Goal: Navigation & Orientation: Understand site structure

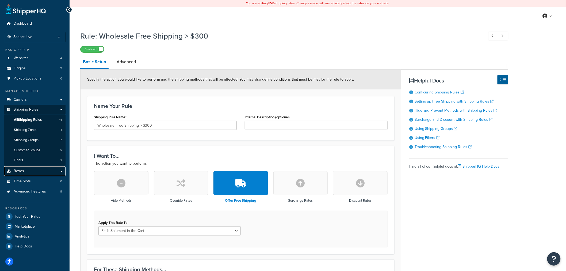
click at [36, 172] on link "Boxes" at bounding box center [35, 171] width 62 height 10
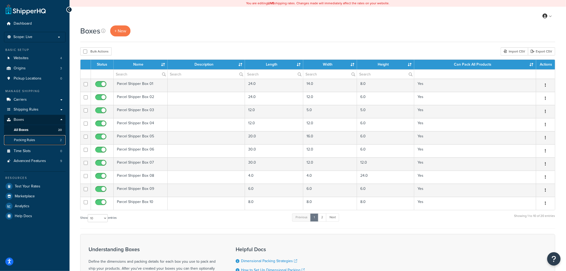
click at [42, 140] on link "Packing Rules 2" at bounding box center [35, 140] width 62 height 10
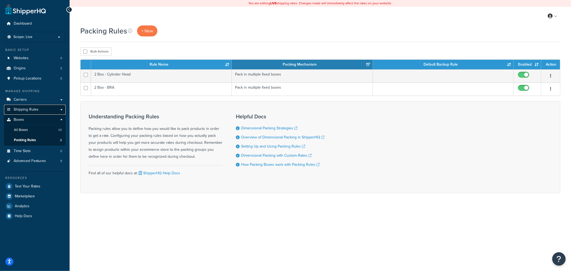
click at [30, 108] on span "Shipping Rules" at bounding box center [26, 109] width 25 height 5
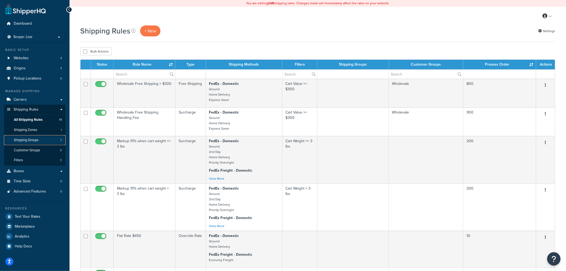
click at [30, 140] on span "Shipping Groups" at bounding box center [26, 140] width 25 height 5
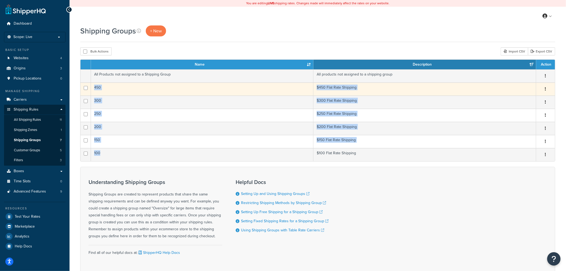
drag, startPoint x: 131, startPoint y: 156, endPoint x: 94, endPoint y: 87, distance: 78.5
click at [94, 87] on tbody "All Products not assigned to a Shipping Group All products not assigned to a sh…" at bounding box center [318, 115] width 475 height 92
copy tbody "450 $450 Flat Rate Shipping Edit Duplicate Delete 300 $300 Flat Rate Shipping E…"
